Goal: Task Accomplishment & Management: Use online tool/utility

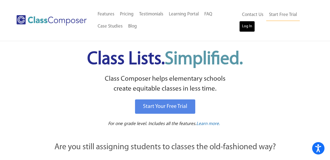
click at [250, 27] on link "Log In" at bounding box center [247, 26] width 16 height 11
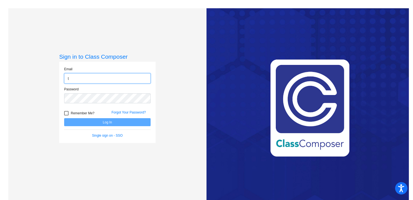
type input "[EMAIL_ADDRESS][DOMAIN_NAME]"
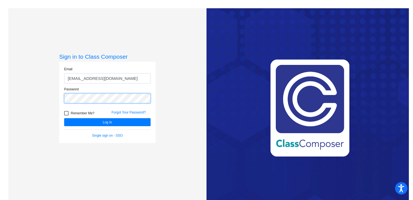
click at [64, 118] on button "Log In" at bounding box center [107, 122] width 86 height 8
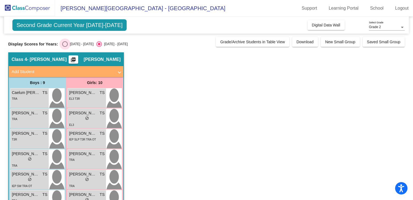
click at [62, 45] on div "Select an option" at bounding box center [65, 44] width 6 height 6
click at [65, 47] on input "[DATE] - [DATE]" at bounding box center [65, 47] width 0 height 0
radio input "true"
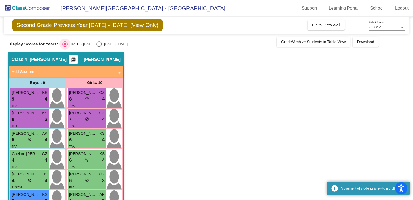
click at [96, 44] on div "Select an option" at bounding box center [99, 44] width 6 height 6
click at [99, 47] on input "[DATE] - [DATE]" at bounding box center [99, 47] width 0 height 0
radio input "true"
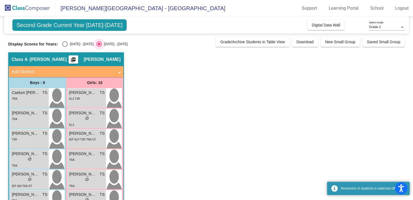
click at [62, 44] on div "Select an option" at bounding box center [65, 44] width 6 height 6
click at [65, 47] on input "[DATE] - [DATE]" at bounding box center [65, 47] width 0 height 0
radio input "true"
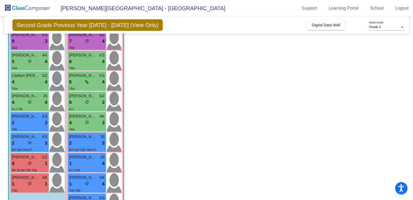
scroll to position [76, 0]
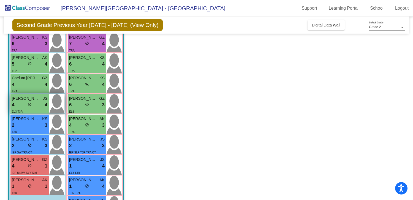
click at [40, 110] on div "EL3 T3R" at bounding box center [30, 111] width 36 height 6
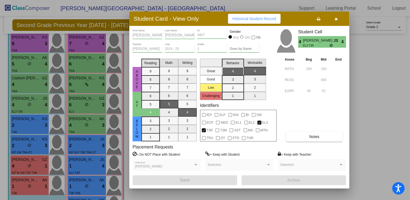
click at [335, 18] on icon "button" at bounding box center [336, 19] width 3 height 4
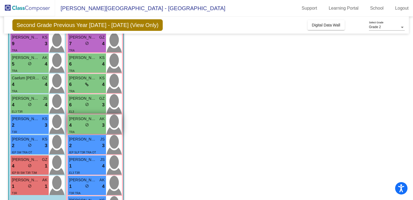
click at [93, 133] on div "TRA" at bounding box center [87, 132] width 36 height 6
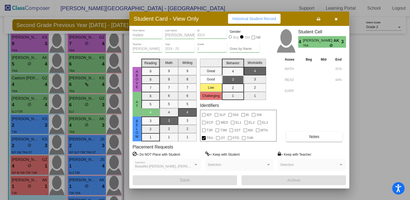
click at [331, 23] on button "button" at bounding box center [337, 19] width 18 height 10
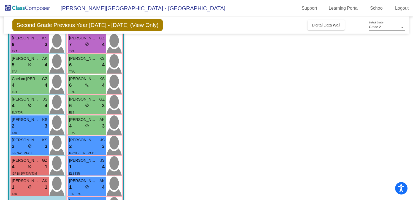
scroll to position [75, 0]
